Goal: Information Seeking & Learning: Learn about a topic

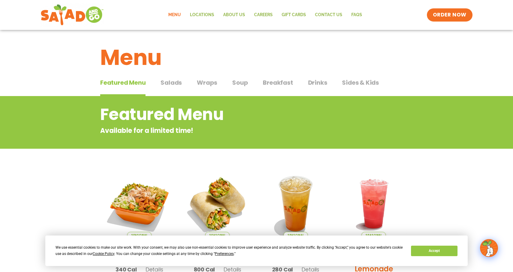
click at [171, 82] on span "Salads" at bounding box center [170, 82] width 21 height 9
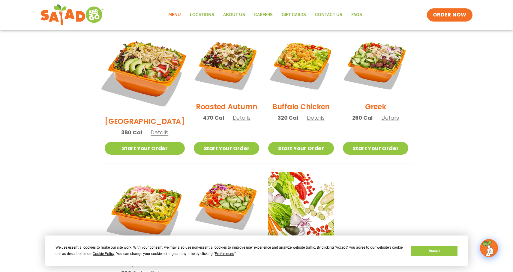
scroll to position [319, 0]
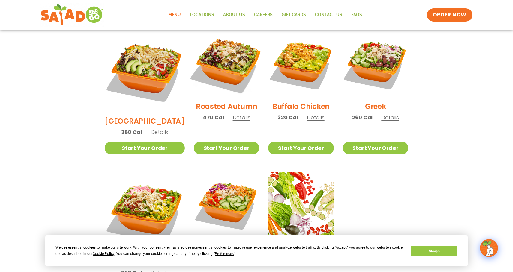
click at [219, 60] on img at bounding box center [226, 64] width 77 height 77
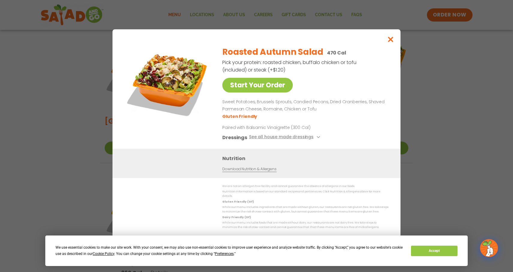
click at [391, 42] on icon "Close modal" at bounding box center [390, 39] width 7 height 6
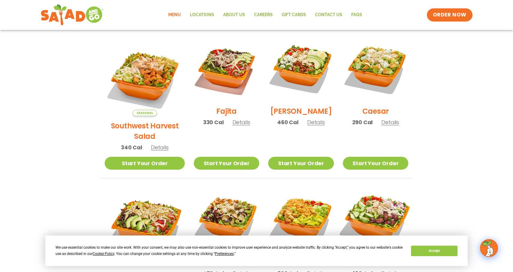
scroll to position [160, 0]
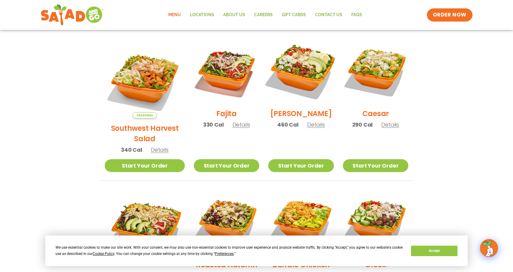
click at [301, 76] on img at bounding box center [300, 71] width 77 height 77
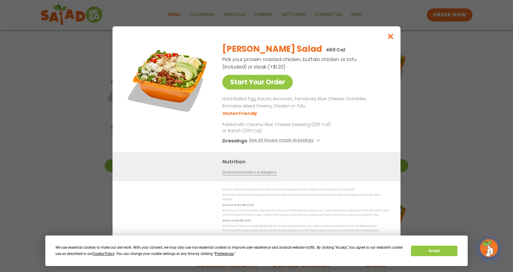
click at [392, 39] on icon "Close modal" at bounding box center [390, 36] width 7 height 6
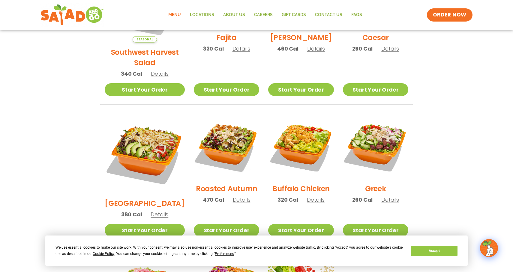
scroll to position [237, 0]
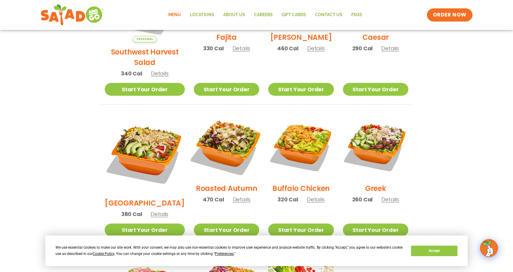
click at [221, 136] on img at bounding box center [226, 146] width 77 height 77
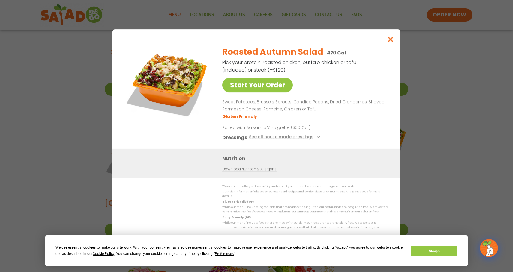
click at [389, 42] on icon "Close modal" at bounding box center [390, 39] width 7 height 6
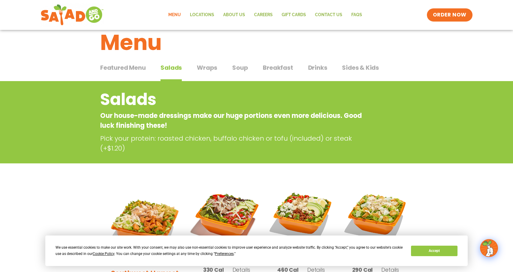
scroll to position [15, 0]
click at [207, 66] on span "Wraps" at bounding box center [207, 68] width 20 height 9
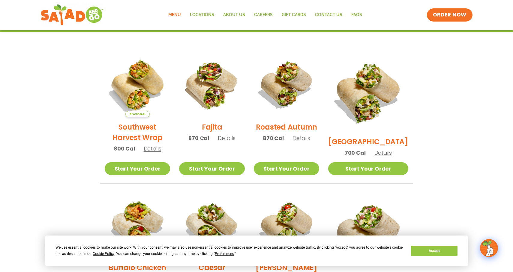
scroll to position [140, 0]
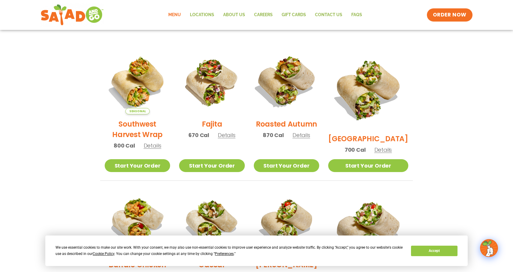
click at [293, 79] on img at bounding box center [286, 81] width 77 height 77
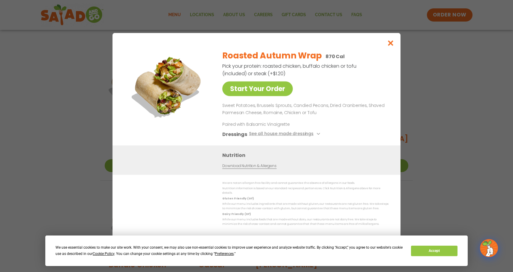
click at [389, 46] on icon "Close modal" at bounding box center [390, 43] width 7 height 6
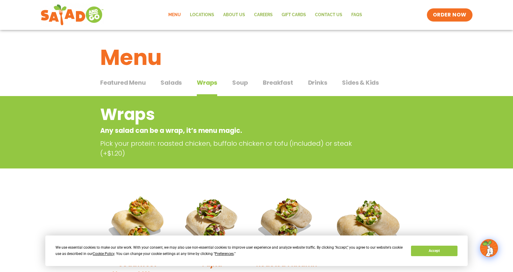
scroll to position [0, 0]
click at [241, 82] on span "Soup" at bounding box center [240, 82] width 16 height 9
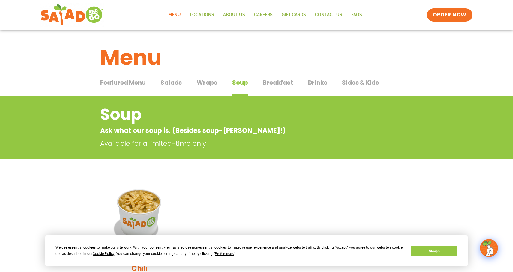
click at [276, 84] on span "Breakfast" at bounding box center [278, 82] width 30 height 9
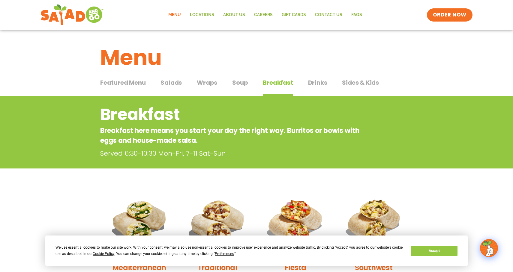
click at [140, 84] on span "Featured Menu" at bounding box center [122, 82] width 45 height 9
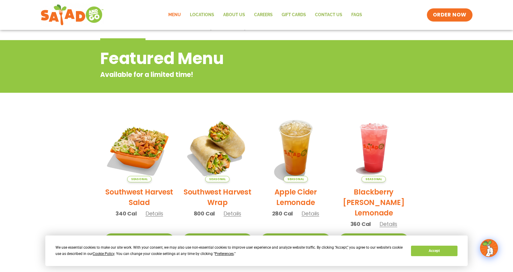
scroll to position [57, 0]
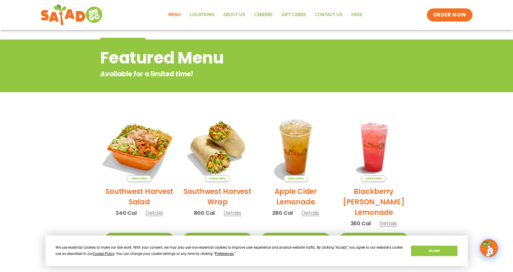
click at [151, 151] on img at bounding box center [139, 147] width 81 height 81
